Goal: Task Accomplishment & Management: Use online tool/utility

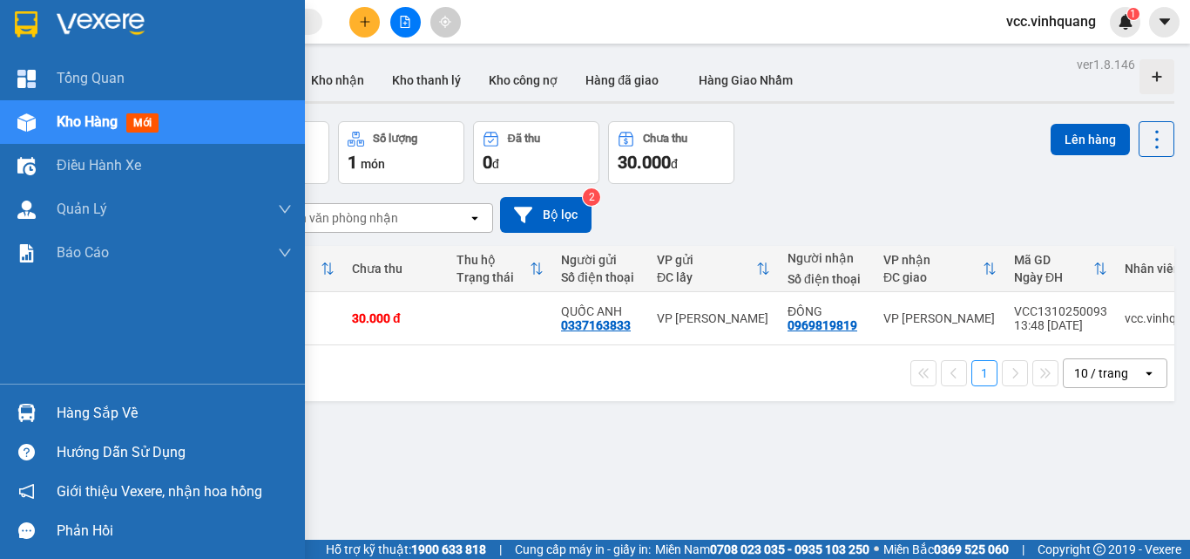
drag, startPoint x: 95, startPoint y: 407, endPoint x: 208, endPoint y: 397, distance: 113.7
click at [97, 408] on div "Hàng sắp về" at bounding box center [174, 413] width 235 height 26
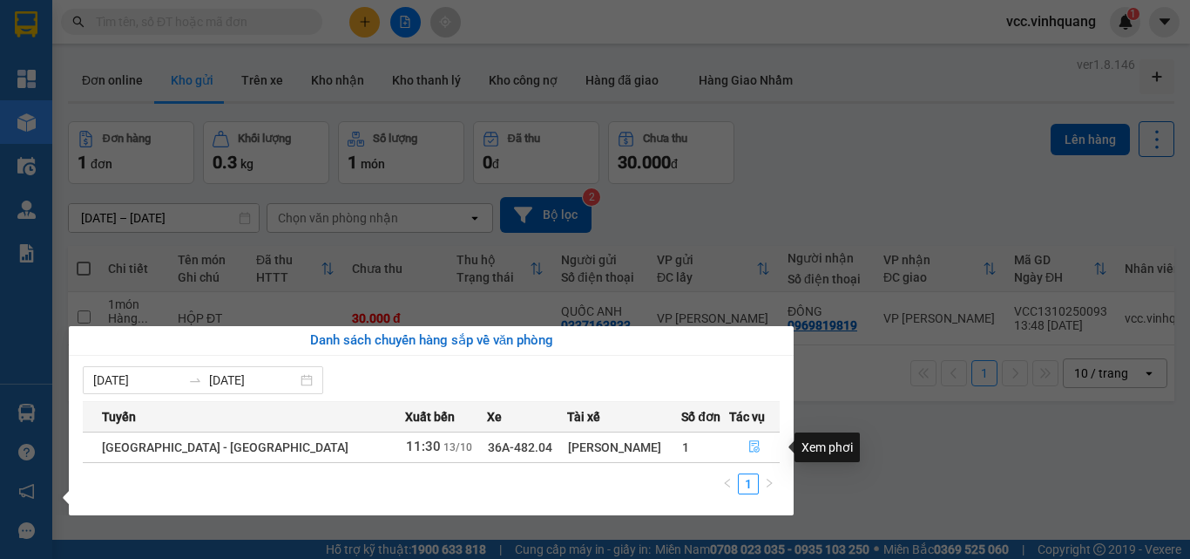
click at [740, 444] on button "button" at bounding box center [754, 447] width 49 height 28
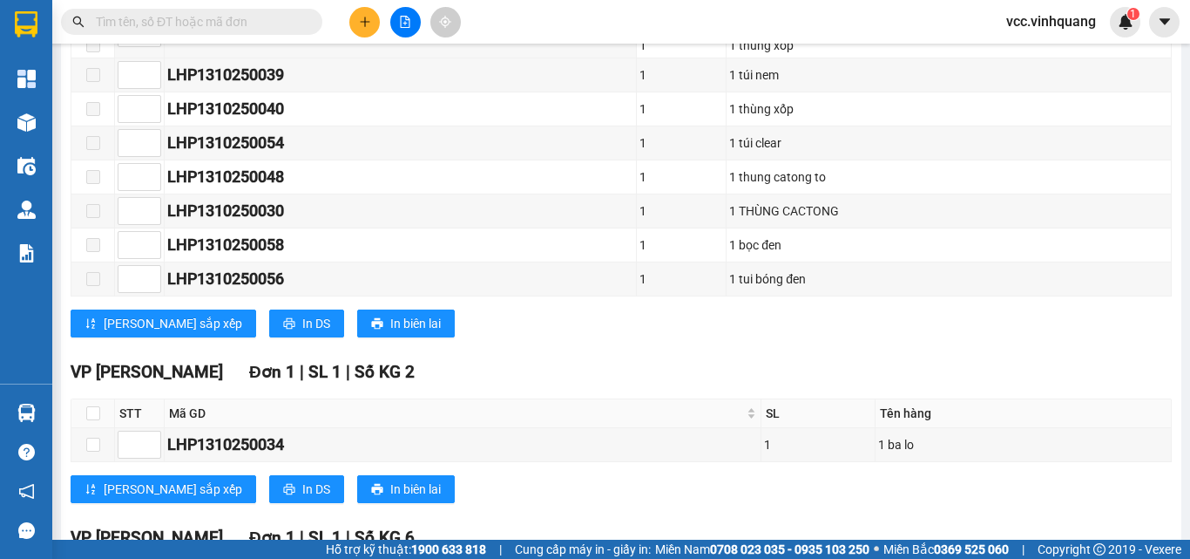
scroll to position [697, 0]
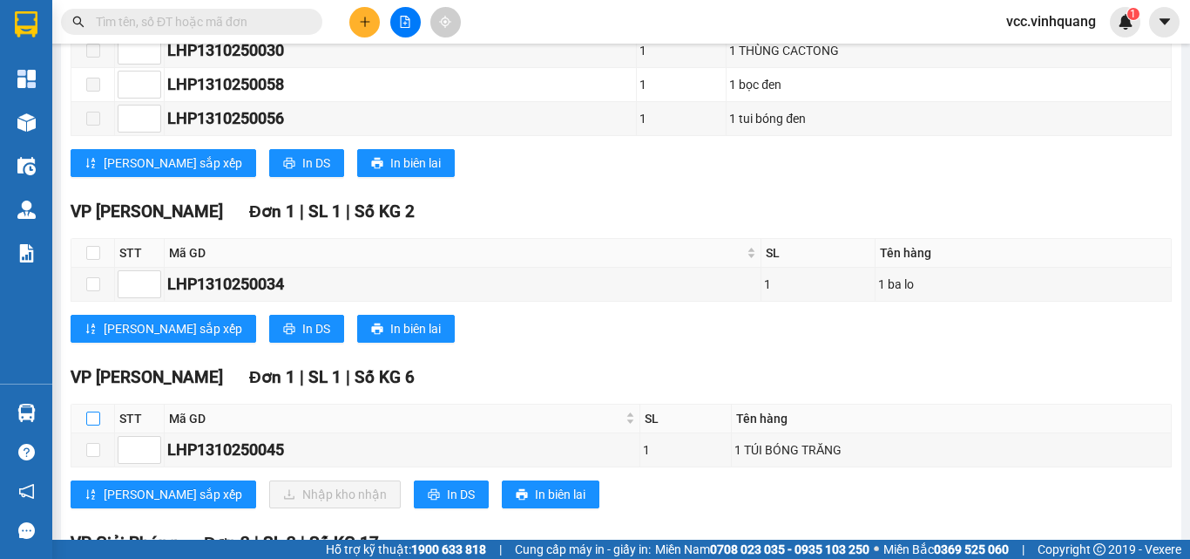
click at [92, 425] on input "checkbox" at bounding box center [93, 418] width 14 height 14
checkbox input "true"
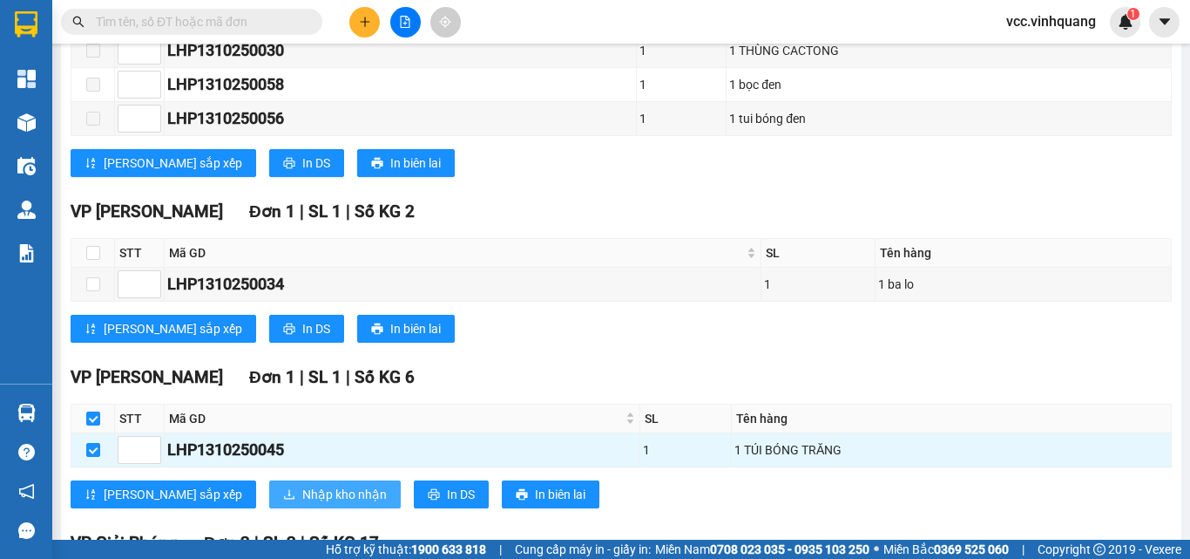
click at [302, 503] on span "Nhập kho nhận" at bounding box center [344, 494] width 85 height 19
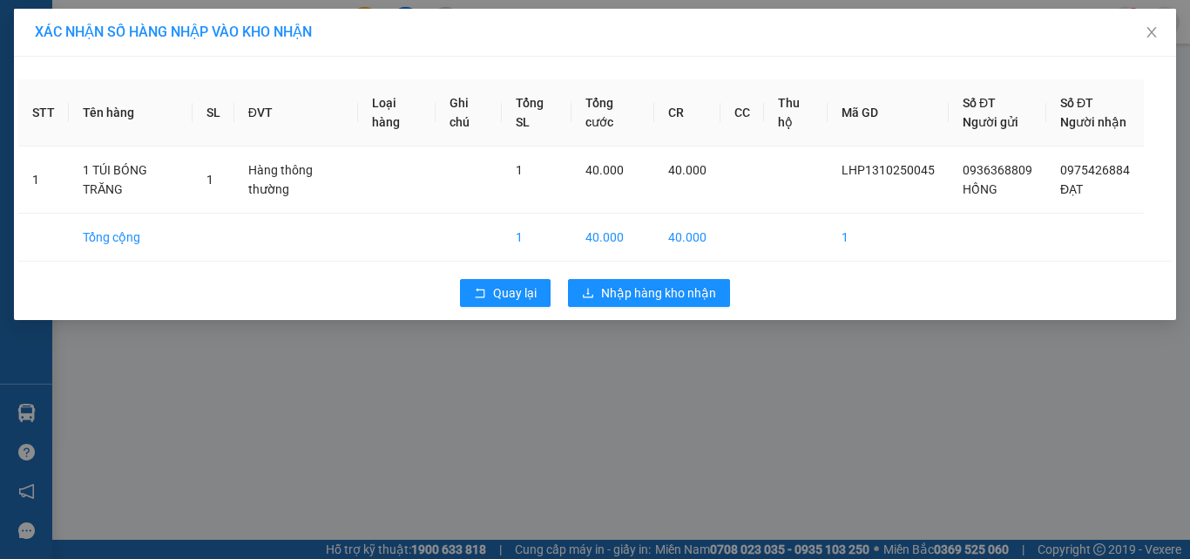
click at [653, 367] on div "XÁC NHẬN SỐ HÀNG NHẬP VÀO KHO NHẬN STT Tên hàng SL ĐVT Loại hàng Ghi chú Tổng S…" at bounding box center [595, 279] width 1190 height 559
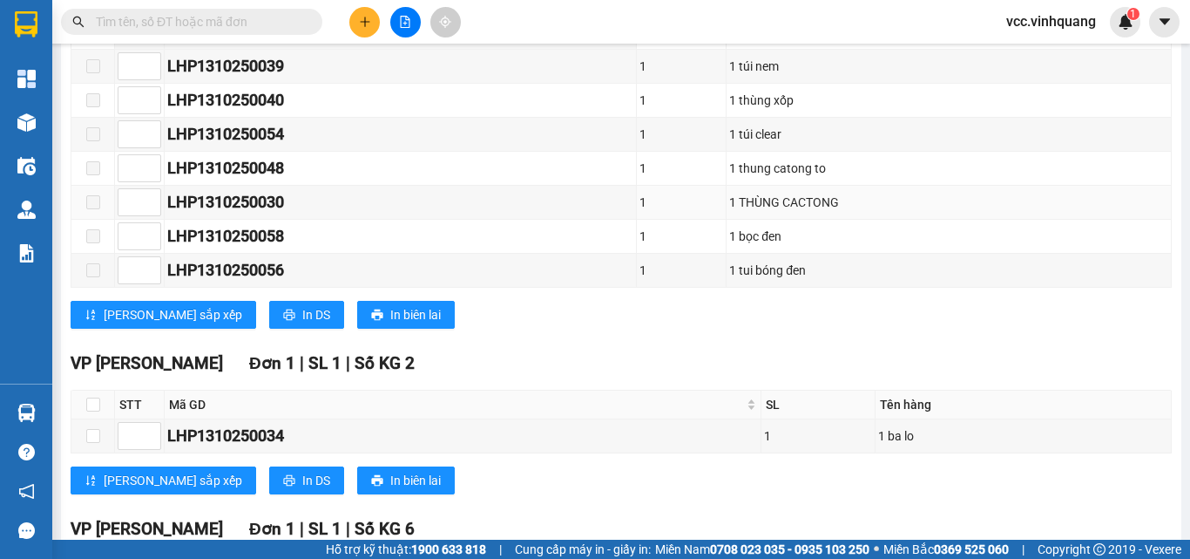
scroll to position [784, 0]
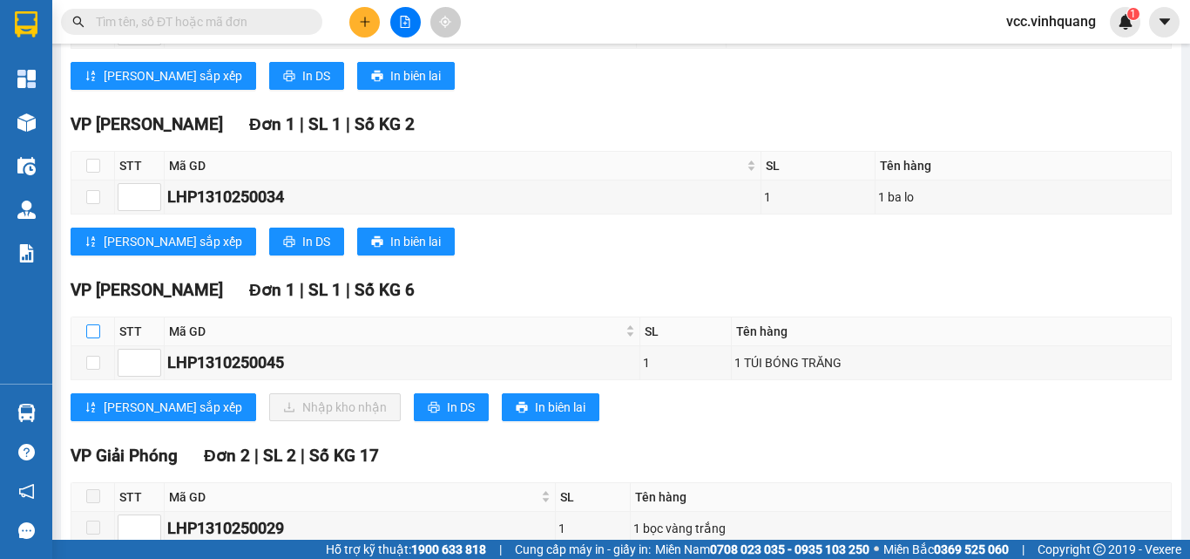
click at [93, 338] on input "checkbox" at bounding box center [93, 331] width 14 height 14
checkbox input "true"
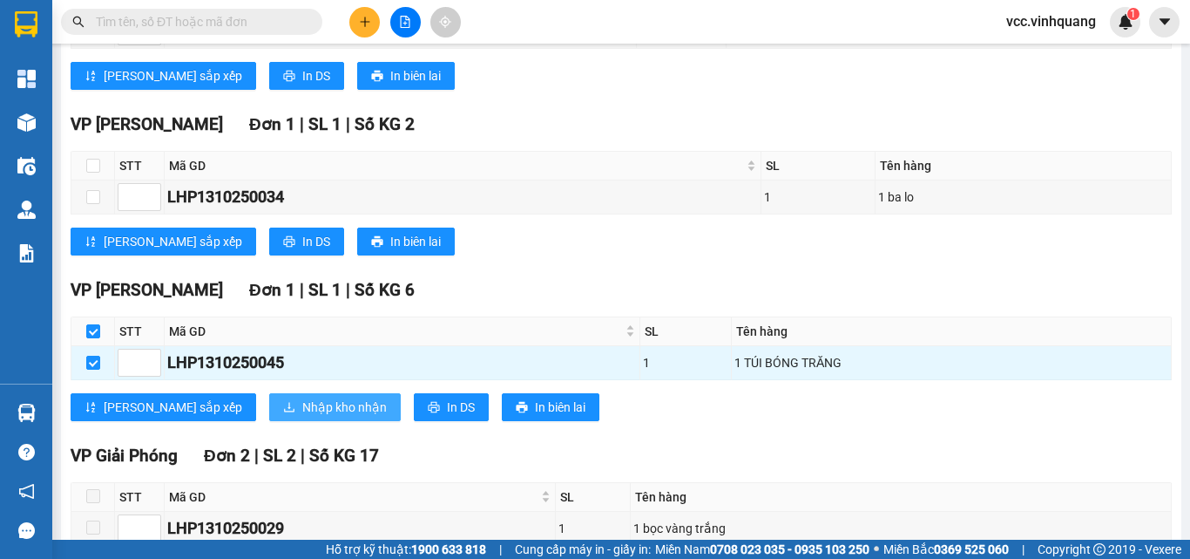
click at [302, 417] on span "Nhập kho nhận" at bounding box center [344, 406] width 85 height 19
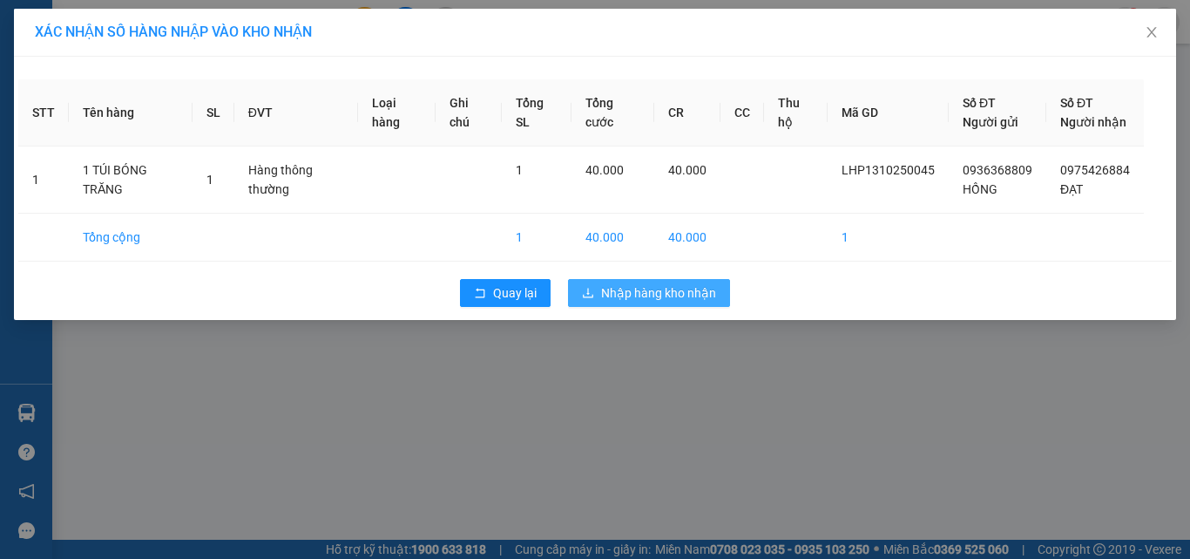
click at [639, 302] on span "Nhập hàng kho nhận" at bounding box center [658, 292] width 115 height 19
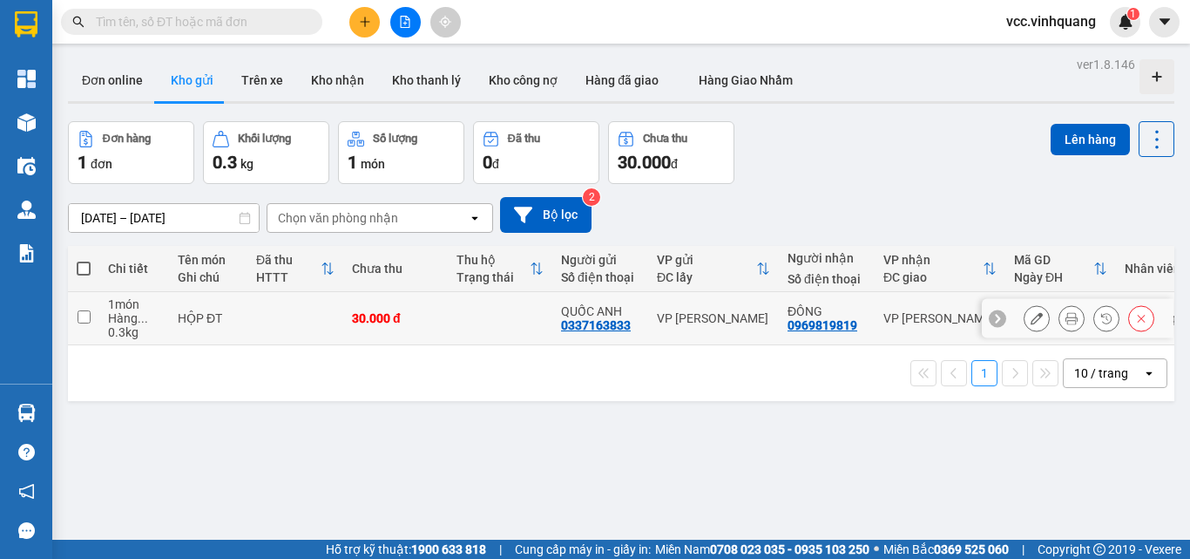
click at [85, 315] on input "checkbox" at bounding box center [84, 316] width 13 height 13
checkbox input "true"
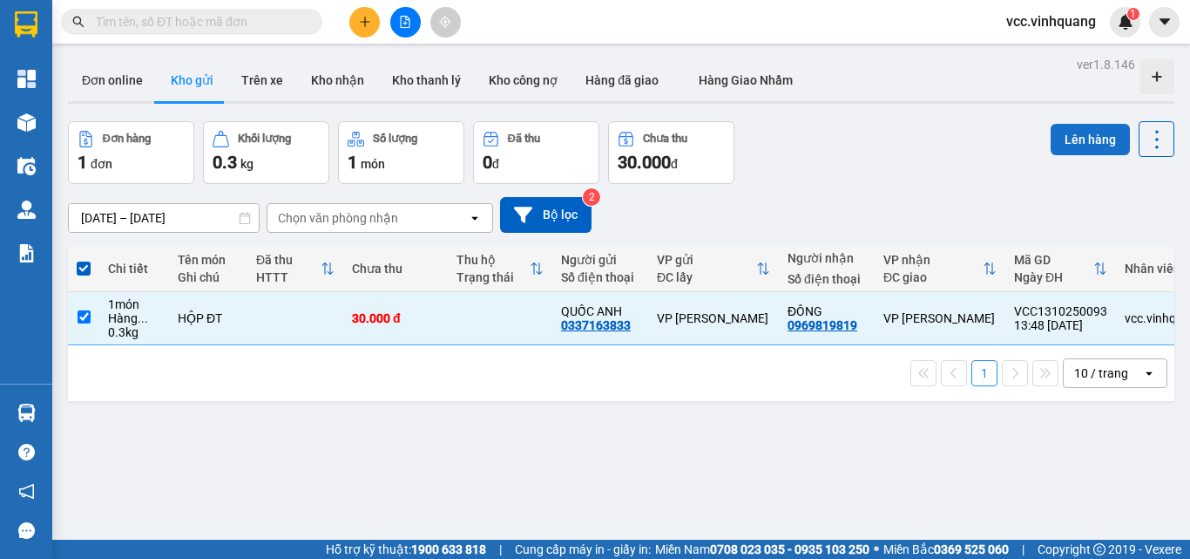
click at [1067, 134] on button "Lên hàng" at bounding box center [1090, 139] width 79 height 31
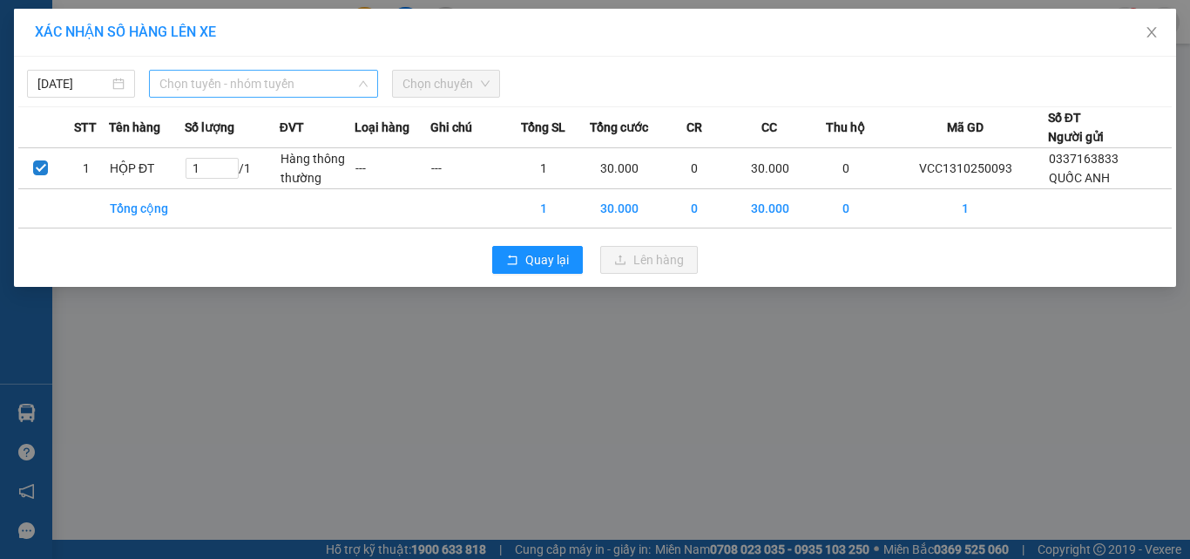
click at [225, 72] on span "Chọn tuyến - nhóm tuyến" at bounding box center [263, 84] width 208 height 26
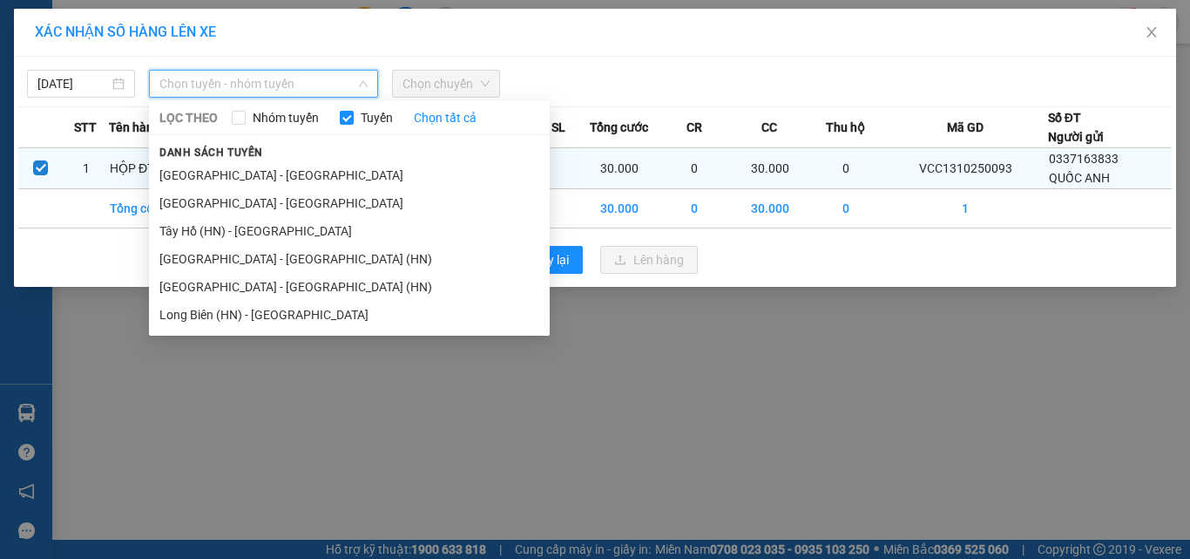
drag, startPoint x: 225, startPoint y: 201, endPoint x: 375, endPoint y: 148, distance: 159.0
click at [228, 202] on li "[GEOGRAPHIC_DATA] - [GEOGRAPHIC_DATA]" at bounding box center [349, 203] width 401 height 28
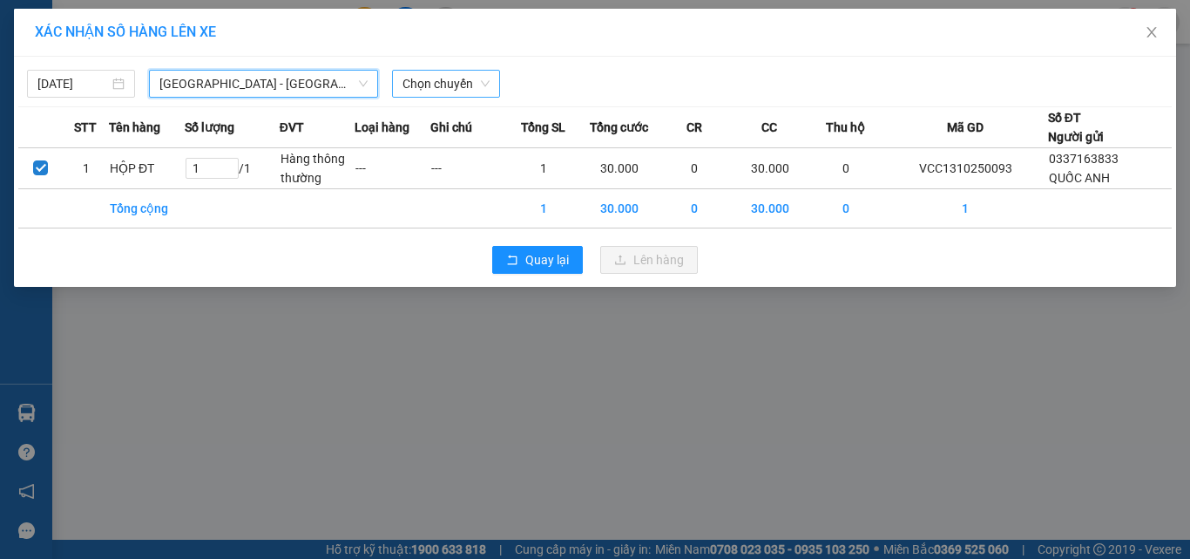
click at [457, 89] on span "Chọn chuyến" at bounding box center [446, 84] width 87 height 26
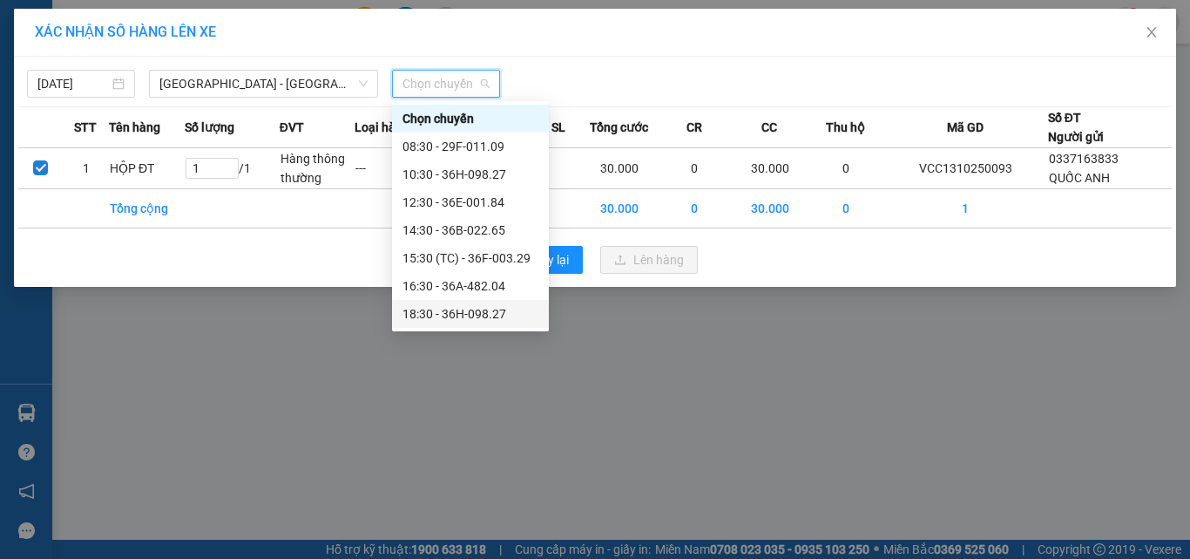
click at [329, 332] on div "XÁC NHẬN SỐ HÀNG LÊN XE [DATE] [GEOGRAPHIC_DATA] - [GEOGRAPHIC_DATA] LỌC THEO N…" at bounding box center [595, 279] width 1190 height 559
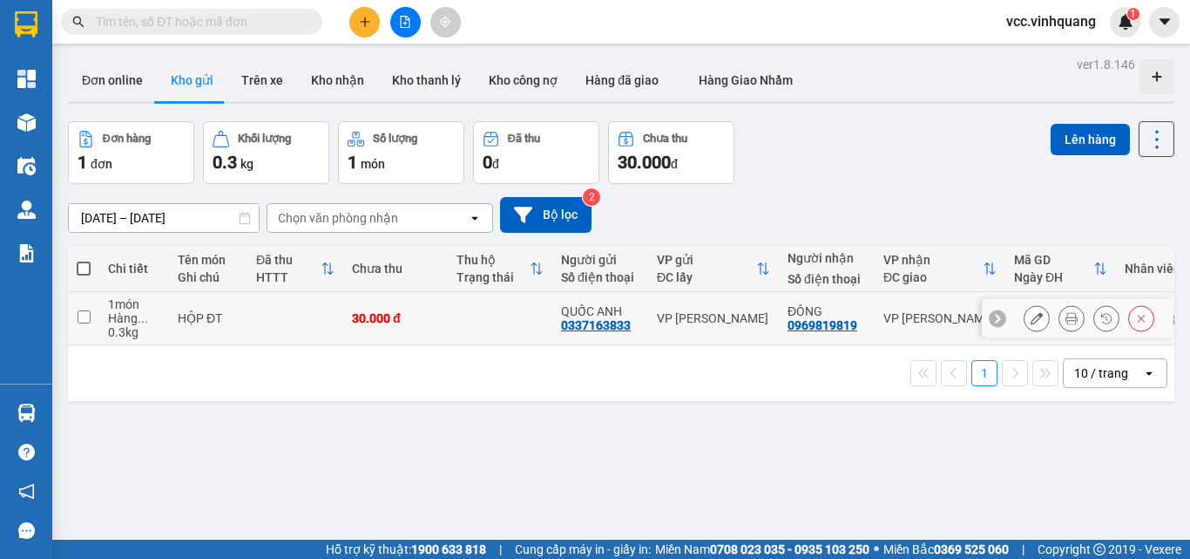
click at [85, 321] on input "checkbox" at bounding box center [84, 316] width 13 height 13
checkbox input "true"
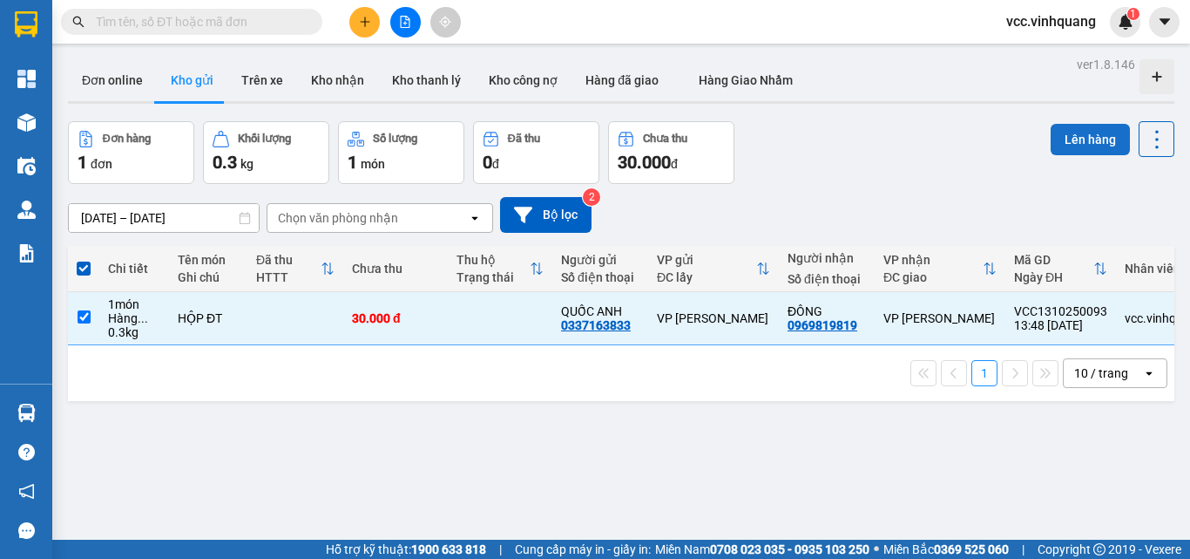
click at [1079, 139] on button "Lên hàng" at bounding box center [1090, 139] width 79 height 31
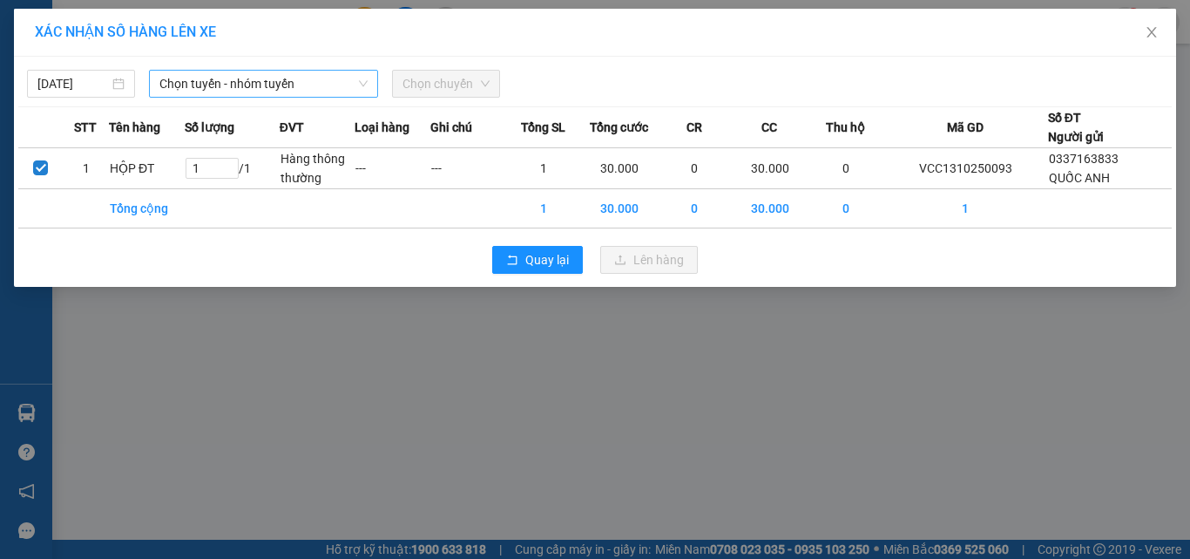
click at [226, 87] on span "Chọn tuyến - nhóm tuyến" at bounding box center [263, 84] width 208 height 26
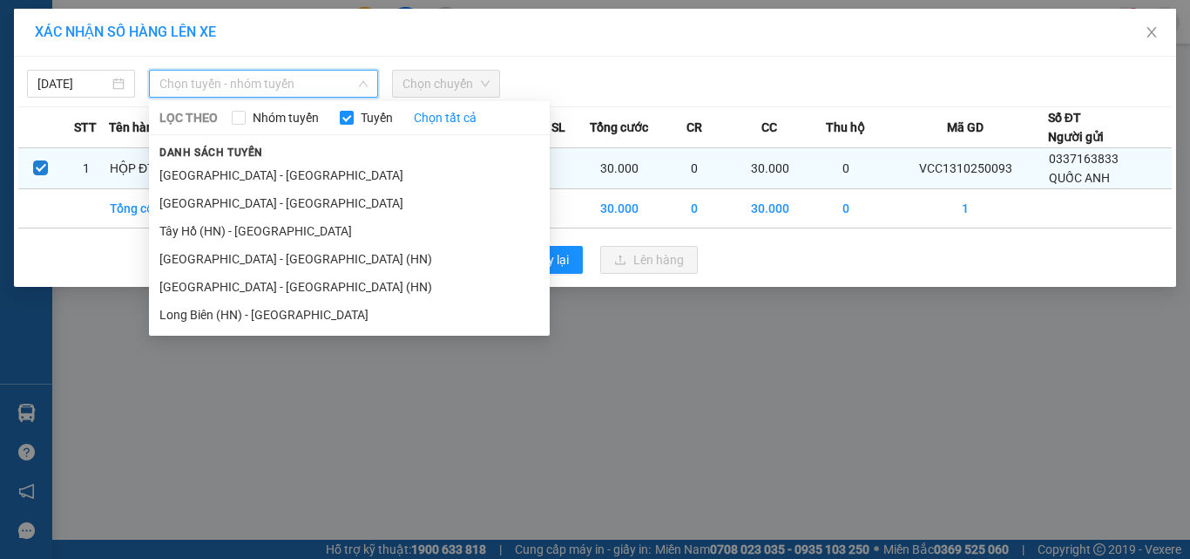
drag, startPoint x: 219, startPoint y: 205, endPoint x: 285, endPoint y: 170, distance: 74.8
click at [219, 206] on li "[GEOGRAPHIC_DATA] - [GEOGRAPHIC_DATA]" at bounding box center [349, 203] width 401 height 28
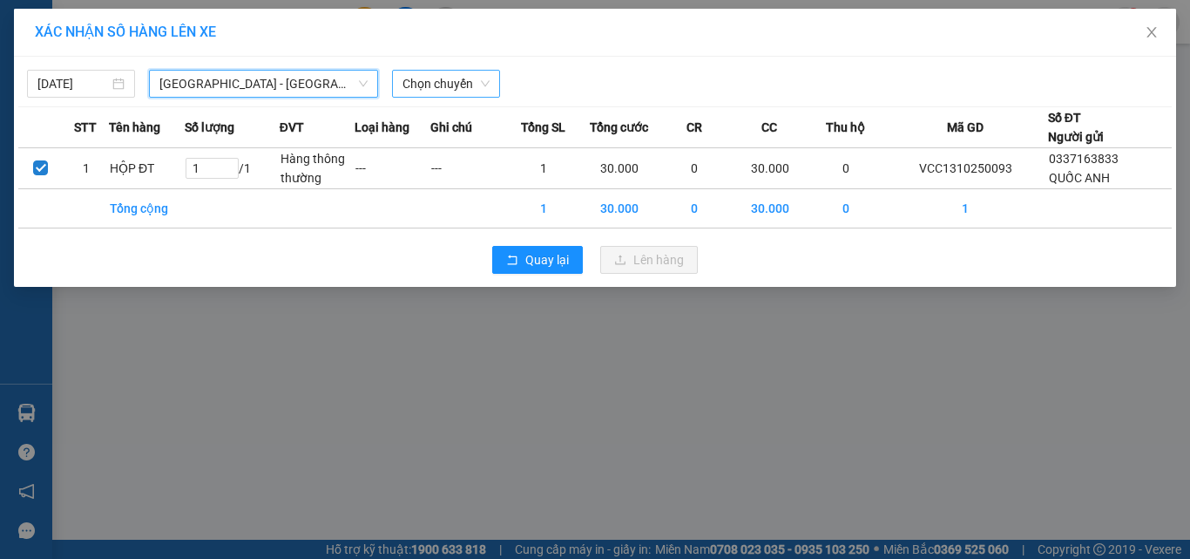
click at [442, 85] on span "Chọn chuyến" at bounding box center [446, 84] width 87 height 26
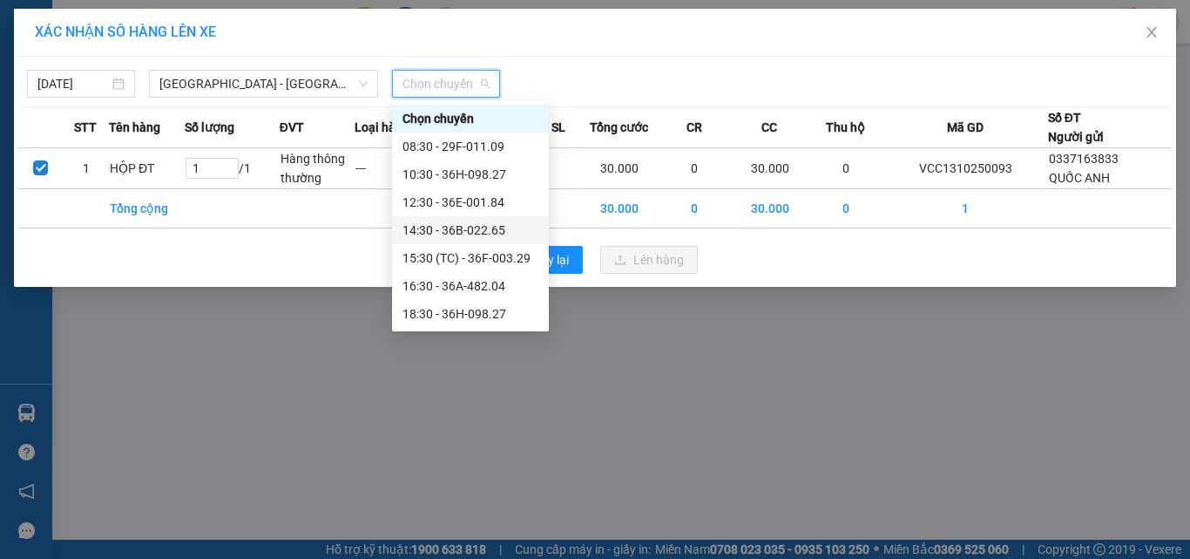
click at [491, 232] on div "14:30 - 36B-022.65" at bounding box center [471, 229] width 136 height 19
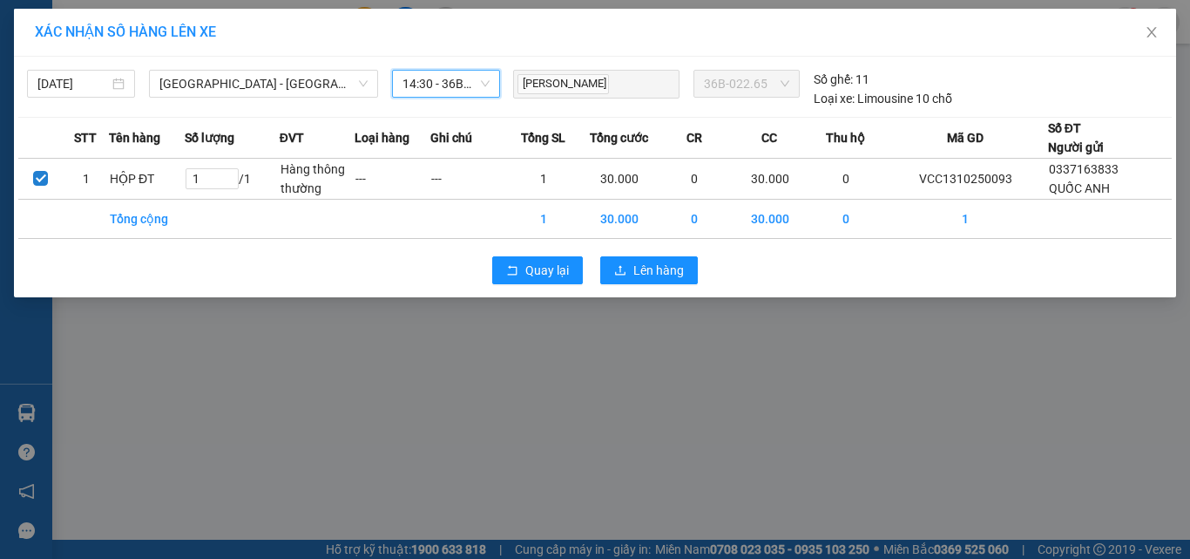
click at [658, 255] on div "Quay lại Lên hàng" at bounding box center [595, 269] width 1154 height 45
click at [663, 264] on span "Lên hàng" at bounding box center [659, 270] width 51 height 19
